Goal: Task Accomplishment & Management: Manage account settings

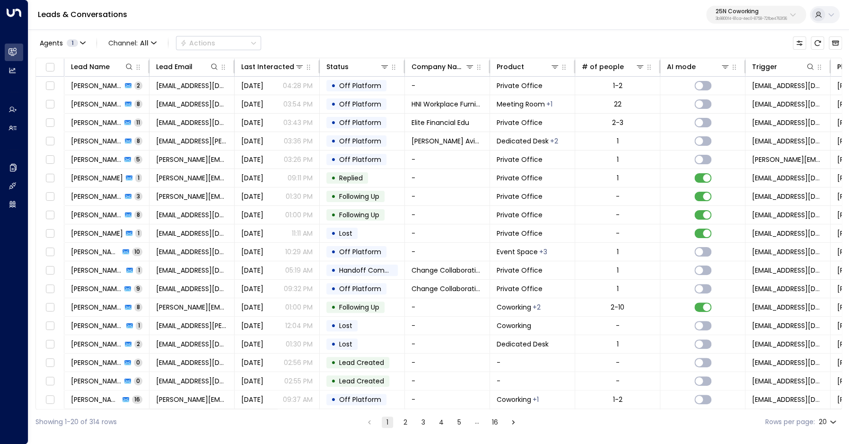
click at [756, 9] on p "25N Coworking" at bounding box center [751, 12] width 71 height 6
type input "*****"
click at [682, 68] on div "StorQuest ID: 95e12634-a2b0-4ea9-845a-0bcfa50e2d19" at bounding box center [729, 74] width 134 height 19
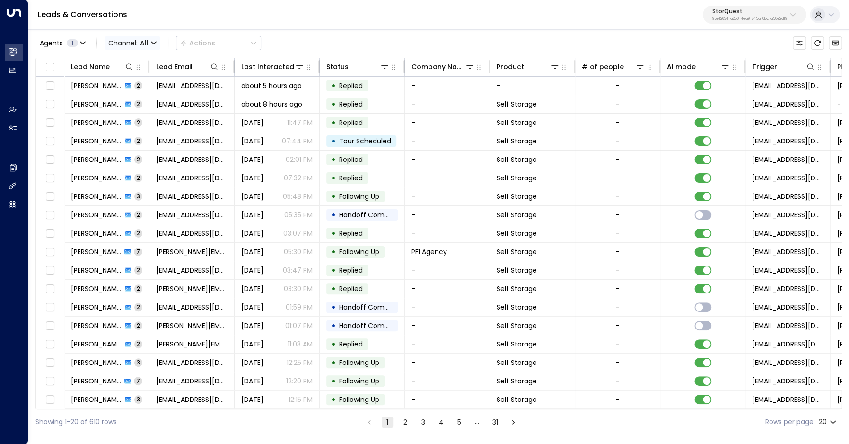
click at [147, 46] on span "All" at bounding box center [144, 43] width 9 height 8
click at [138, 134] on p "Voice" at bounding box center [137, 133] width 45 height 10
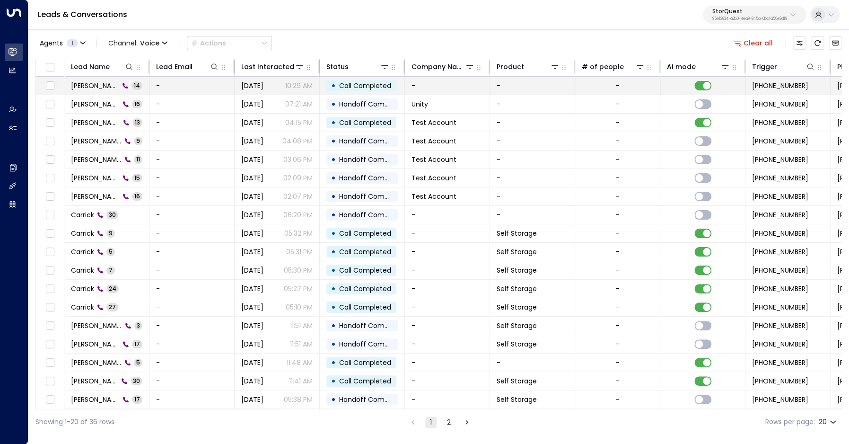
click at [97, 81] on span "[PERSON_NAME]" at bounding box center [95, 85] width 48 height 9
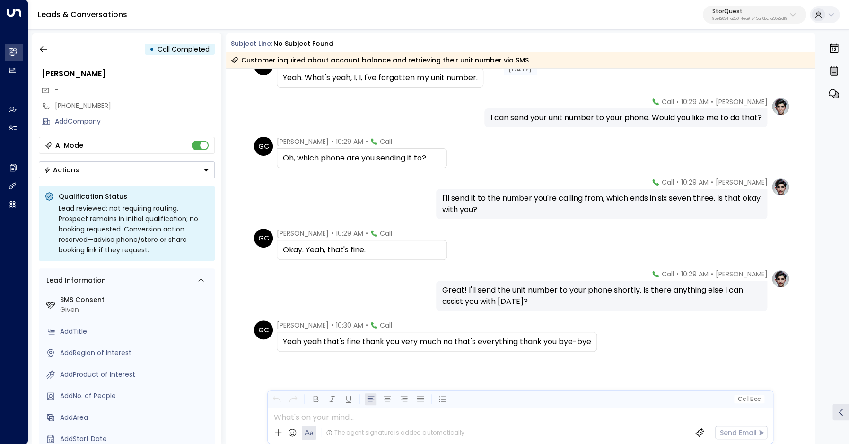
scroll to position [361, 0]
